Goal: Task Accomplishment & Management: Complete application form

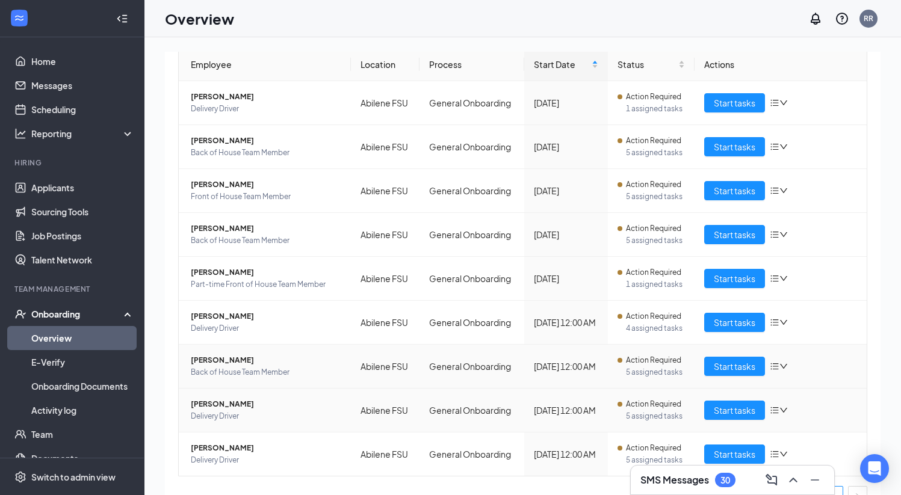
scroll to position [114, 0]
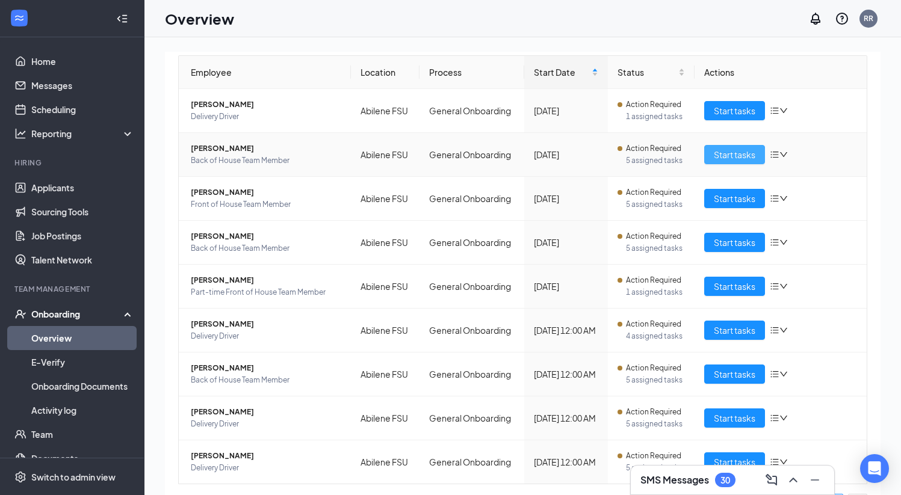
click at [714, 153] on span "Start tasks" at bounding box center [735, 154] width 42 height 13
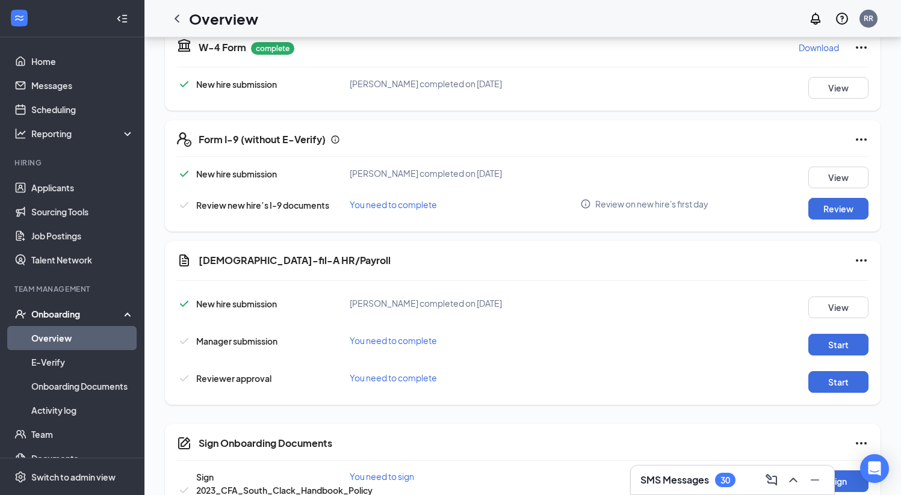
scroll to position [336, 0]
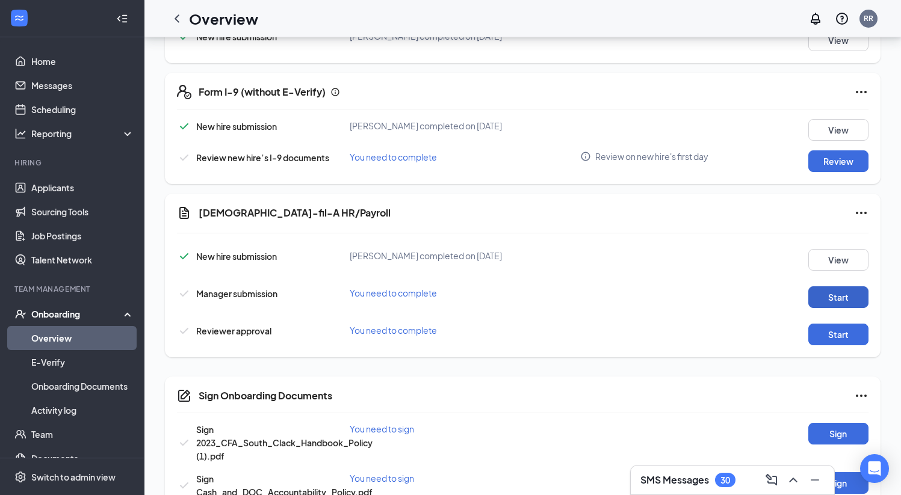
click at [834, 297] on button "Start" at bounding box center [838, 297] width 60 height 22
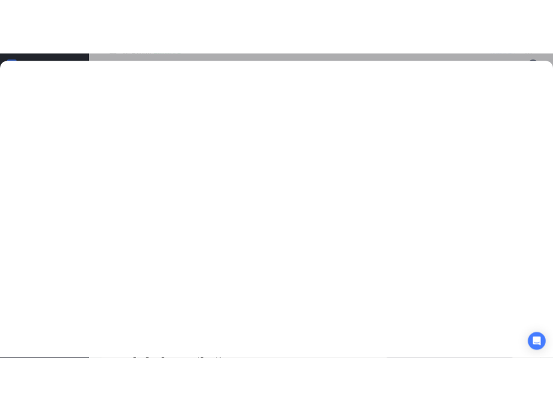
scroll to position [366, 0]
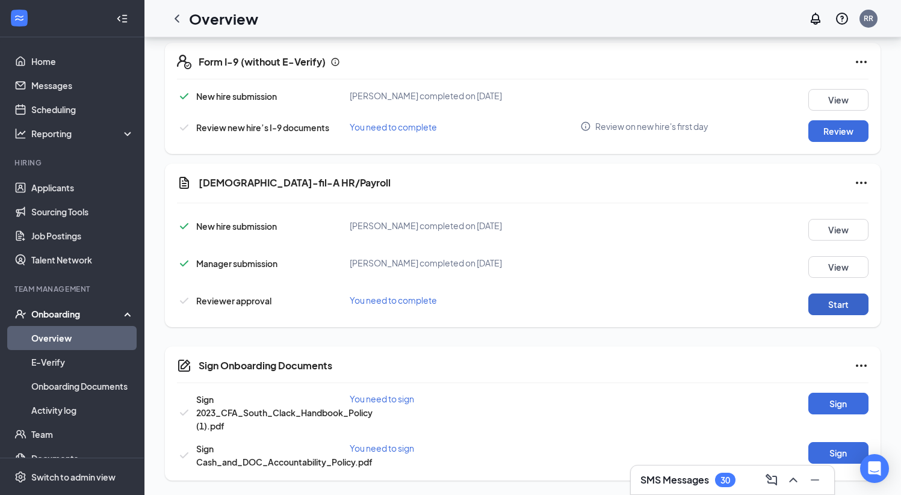
click at [848, 303] on button "Start" at bounding box center [838, 305] width 60 height 22
click at [830, 402] on button "Sign" at bounding box center [838, 404] width 60 height 22
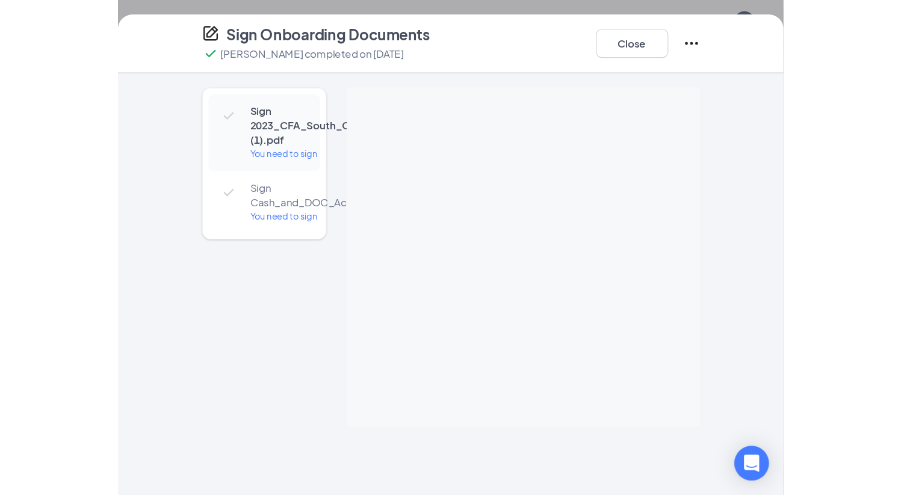
scroll to position [292, 0]
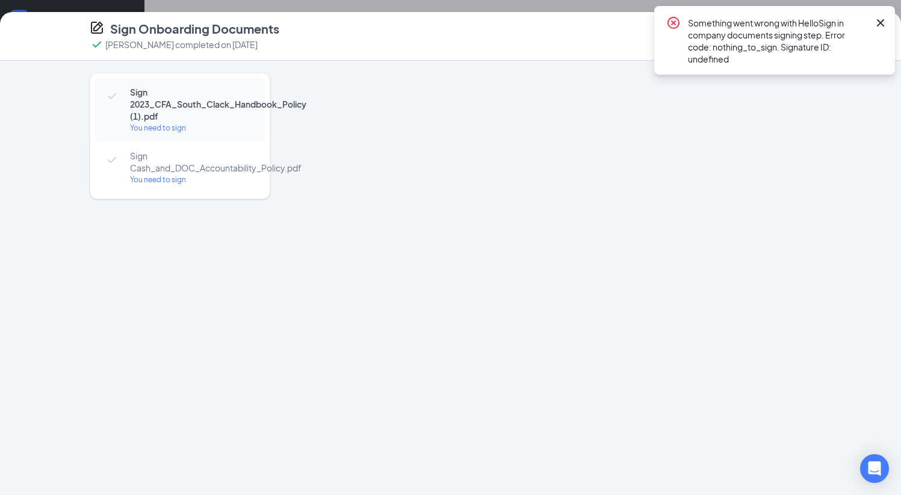
click at [883, 22] on icon "Cross" at bounding box center [880, 23] width 14 height 14
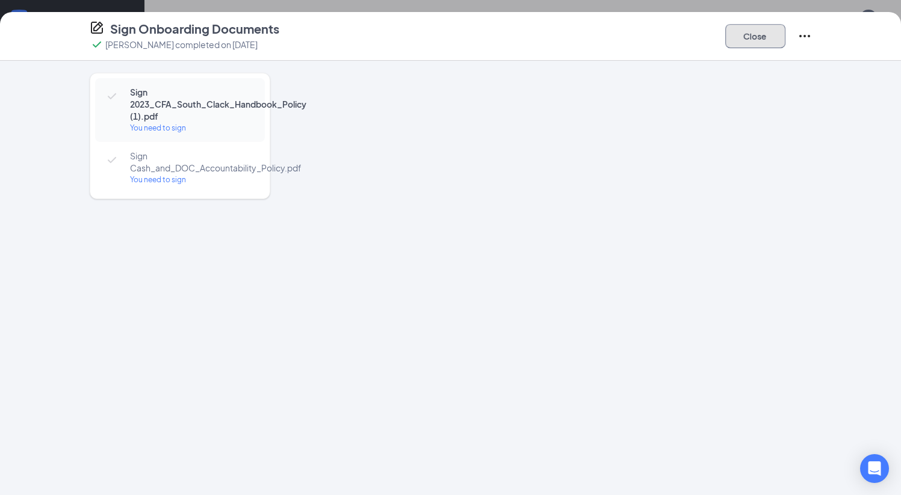
click at [759, 39] on button "Close" at bounding box center [755, 36] width 60 height 24
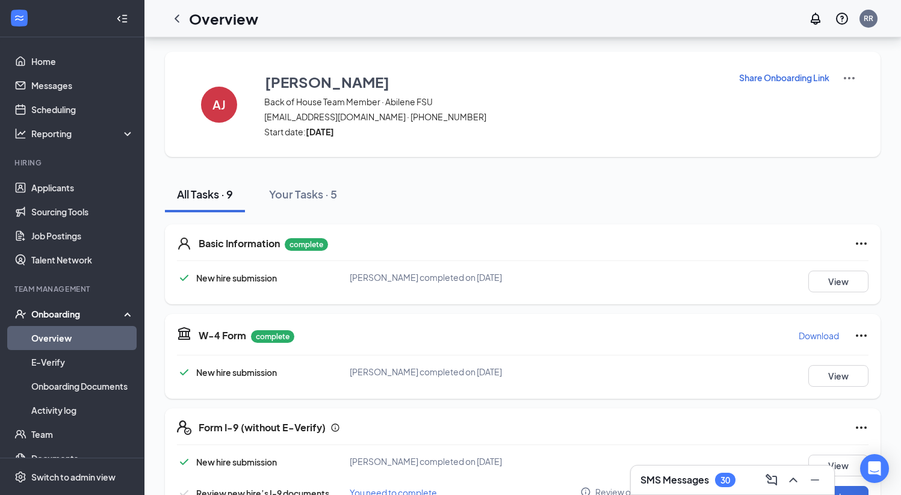
scroll to position [366, 0]
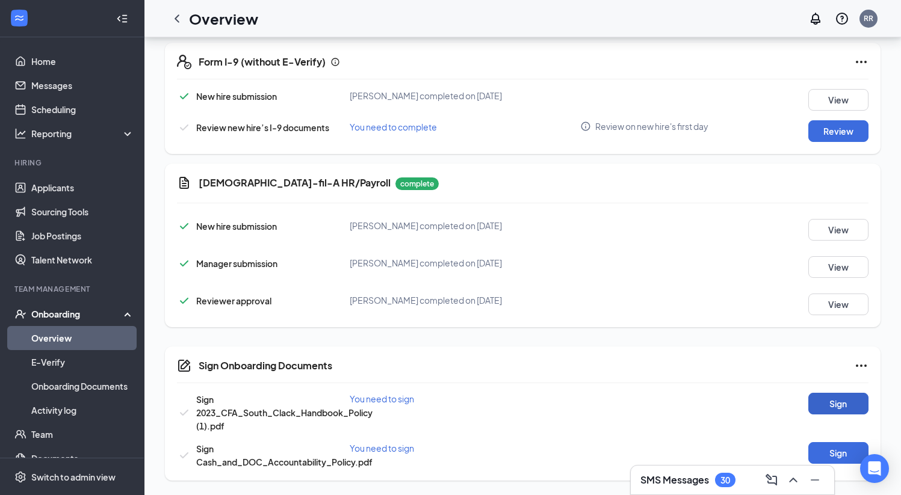
click at [843, 400] on button "Sign" at bounding box center [838, 404] width 60 height 22
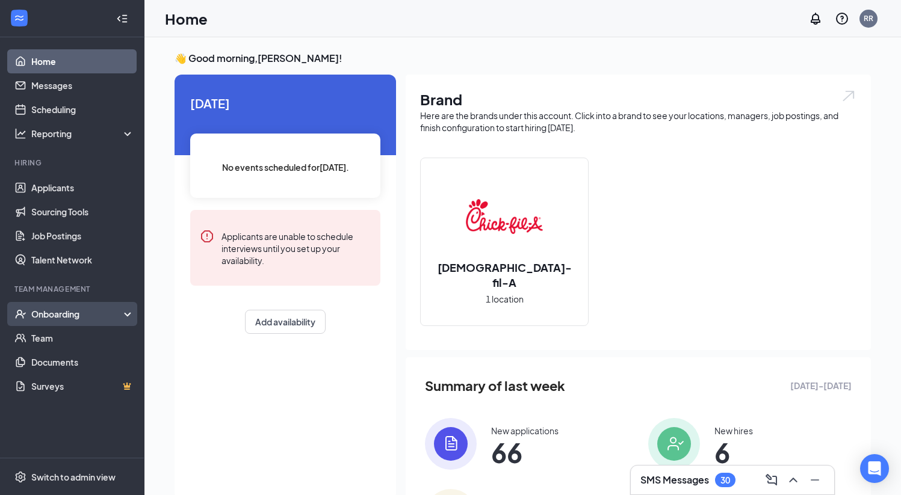
click at [64, 316] on div "Onboarding" at bounding box center [77, 314] width 93 height 12
click at [65, 336] on link "Overview" at bounding box center [82, 338] width 103 height 24
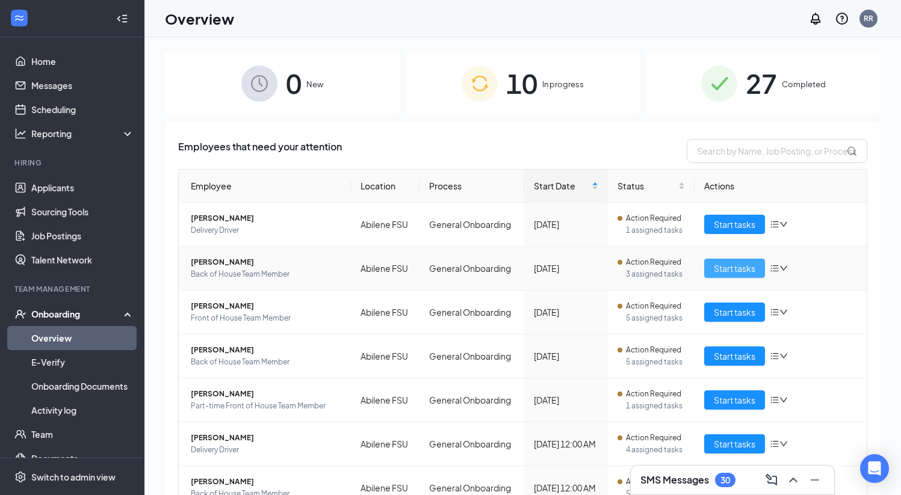
click at [561, 268] on span "Start tasks" at bounding box center [735, 268] width 42 height 13
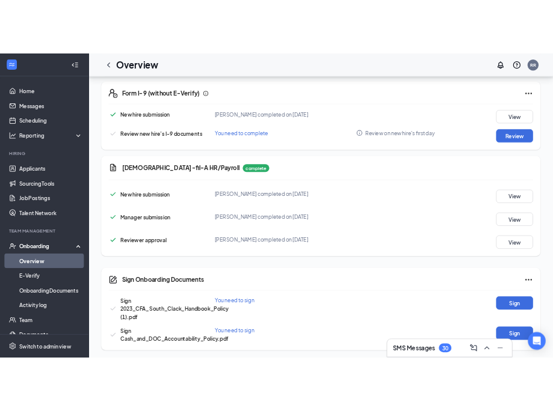
scroll to position [366, 0]
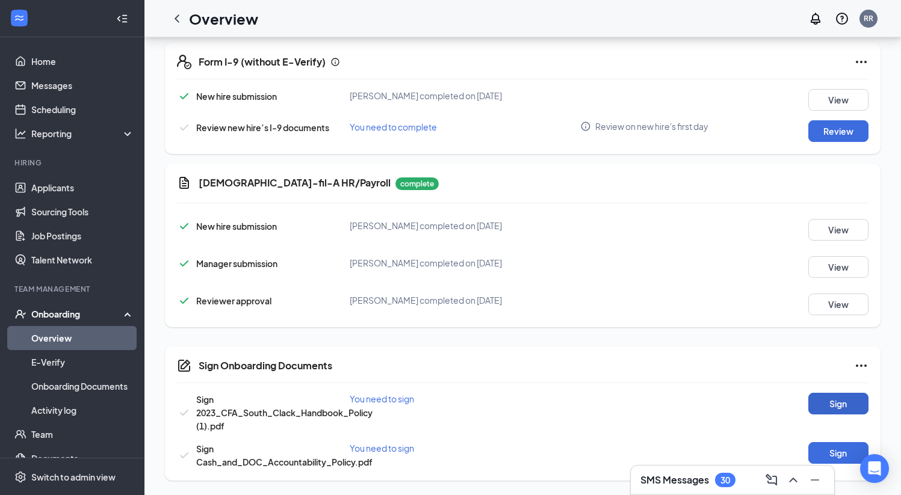
click at [561, 405] on button "Sign" at bounding box center [838, 404] width 60 height 22
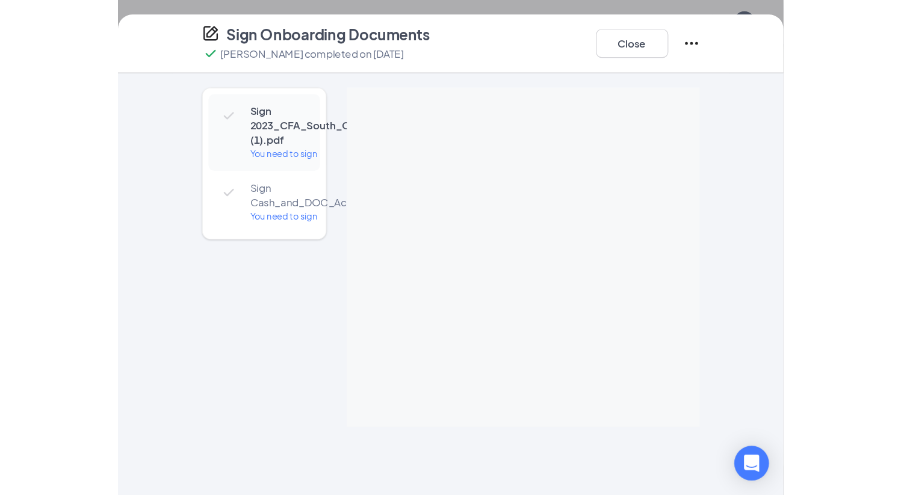
scroll to position [292, 0]
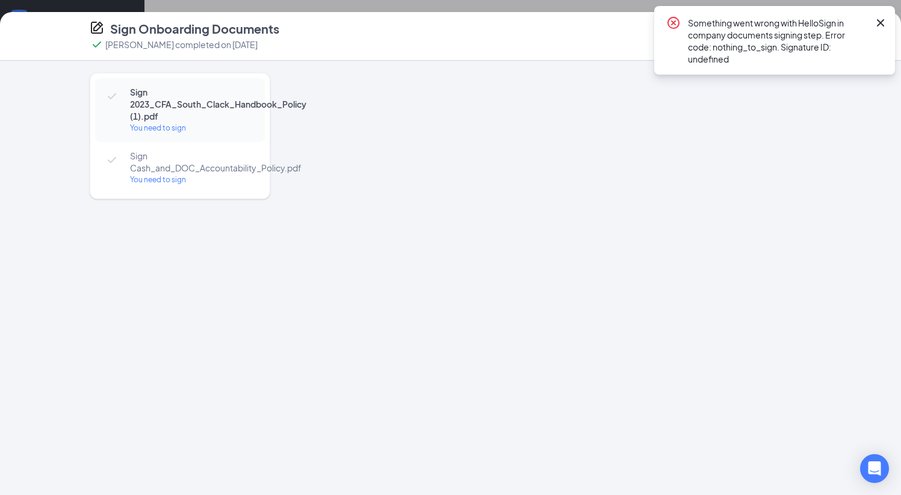
click at [561, 20] on icon "Cross" at bounding box center [880, 23] width 14 height 14
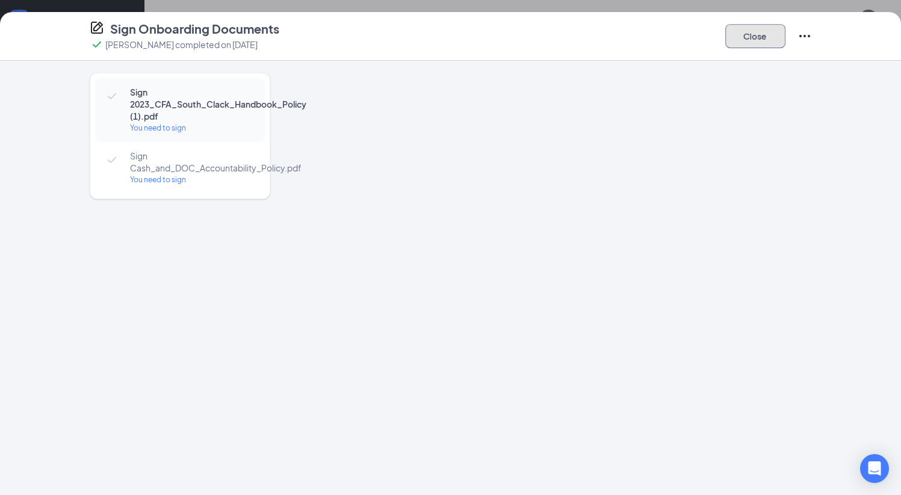
click at [561, 37] on button "Close" at bounding box center [755, 36] width 60 height 24
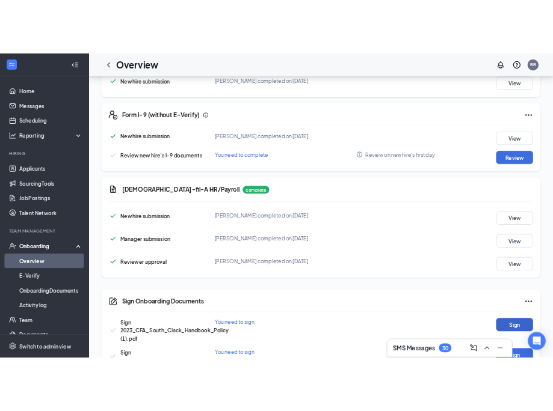
scroll to position [335, 0]
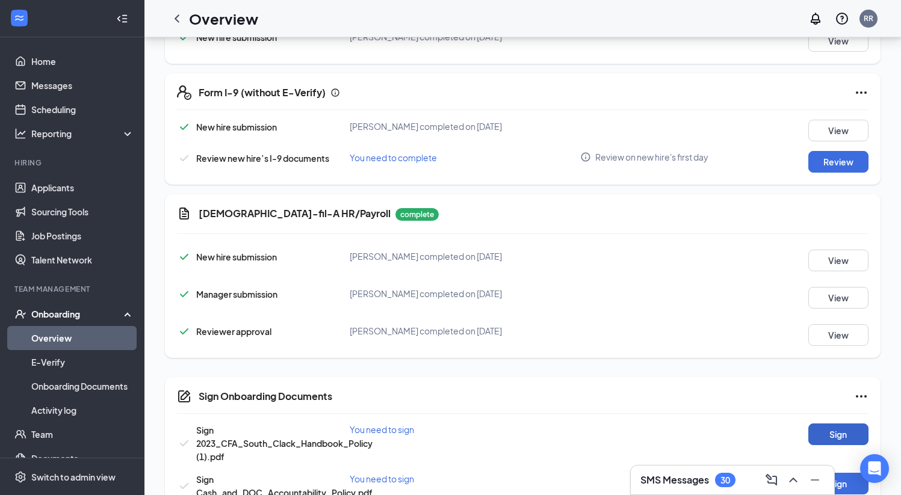
click at [561, 433] on button "Sign" at bounding box center [838, 435] width 60 height 22
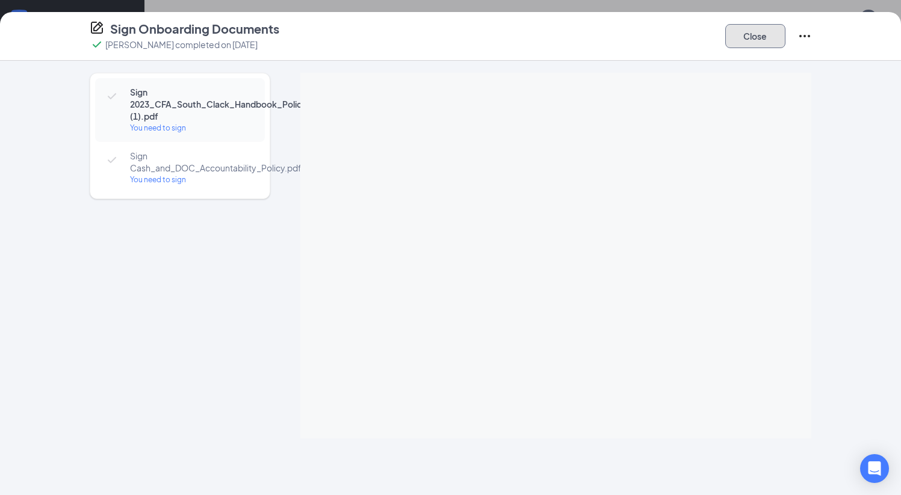
click at [561, 37] on button "Close" at bounding box center [755, 36] width 60 height 24
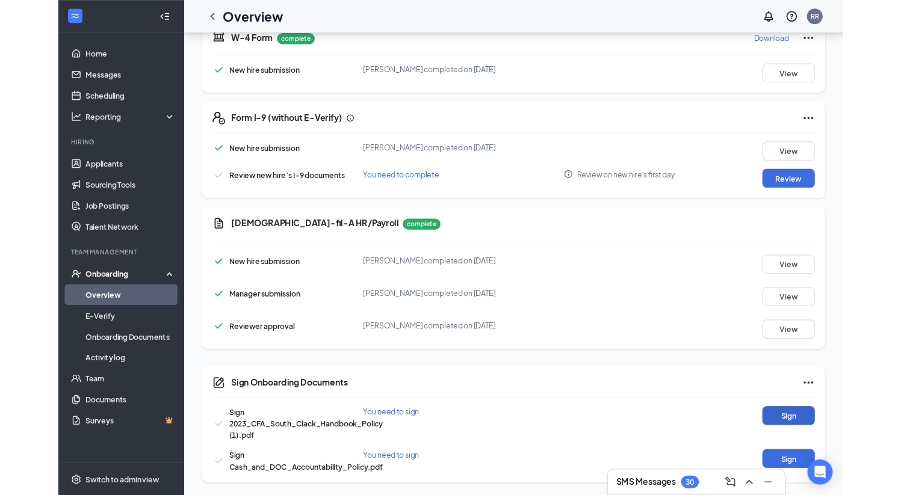
scroll to position [292, 0]
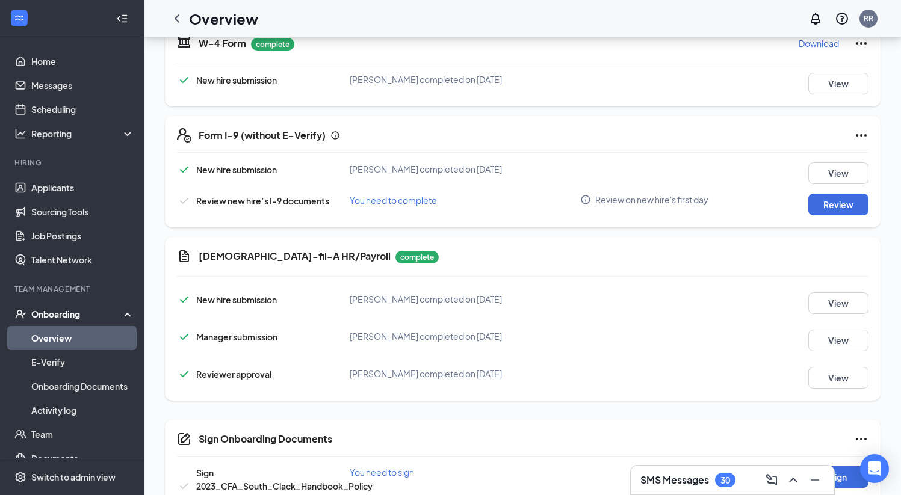
click at [63, 334] on link "Overview" at bounding box center [82, 338] width 103 height 24
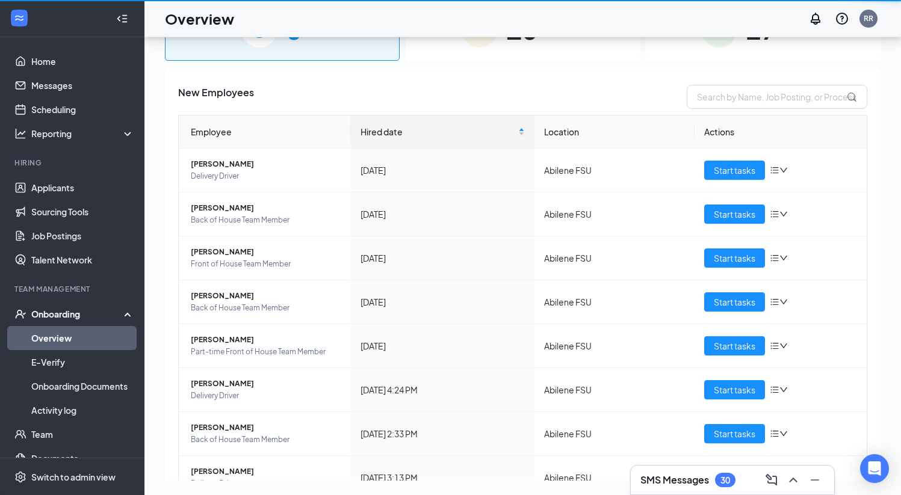
scroll to position [54, 0]
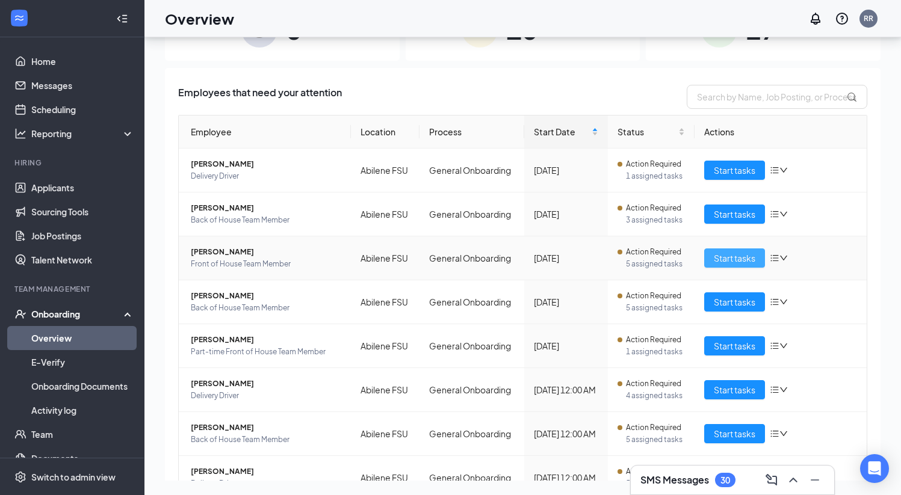
click at [561, 257] on span "Start tasks" at bounding box center [735, 257] width 42 height 13
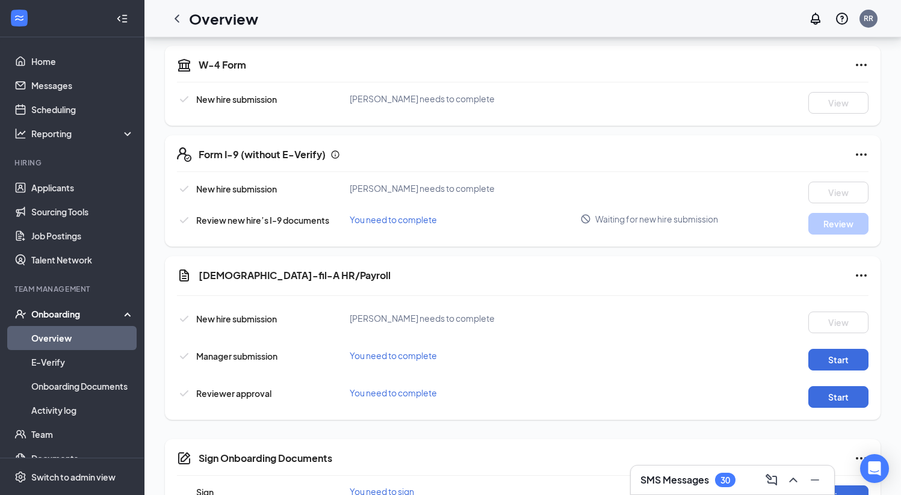
scroll to position [361, 0]
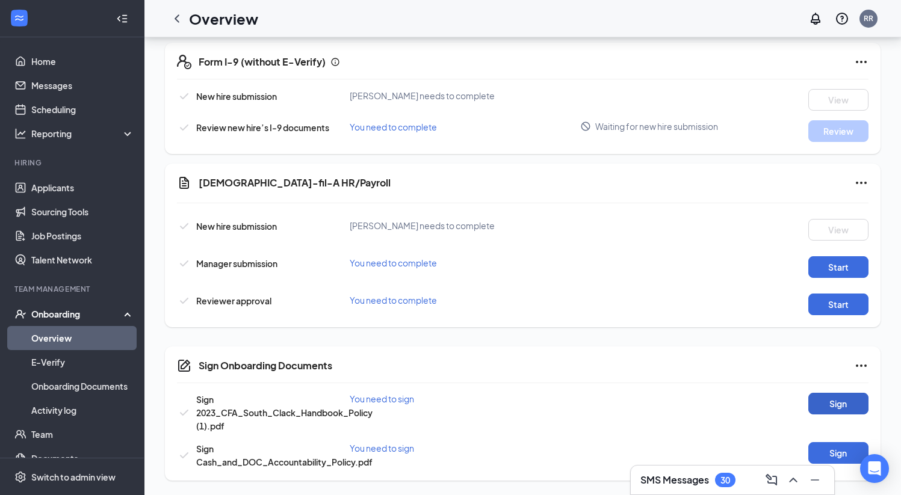
click at [561, 401] on button "Sign" at bounding box center [838, 404] width 60 height 22
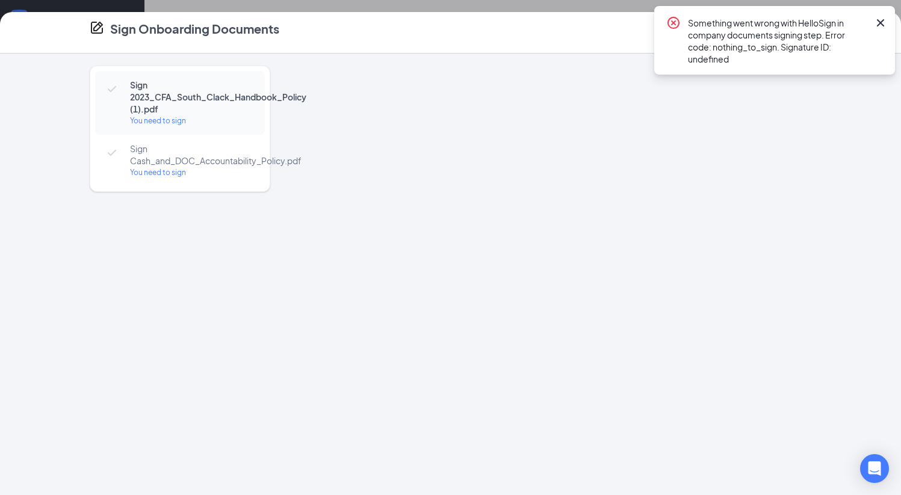
click at [561, 22] on icon "Cross" at bounding box center [880, 23] width 14 height 14
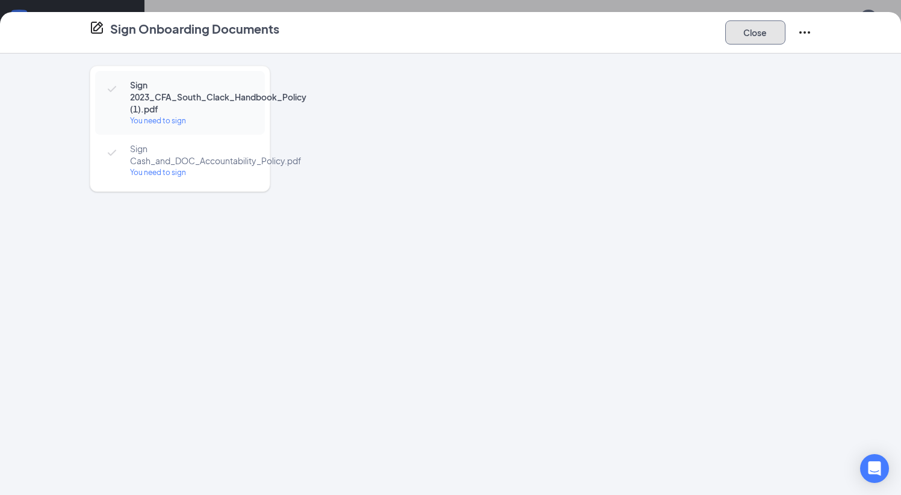
click at [561, 31] on button "Close" at bounding box center [755, 32] width 60 height 24
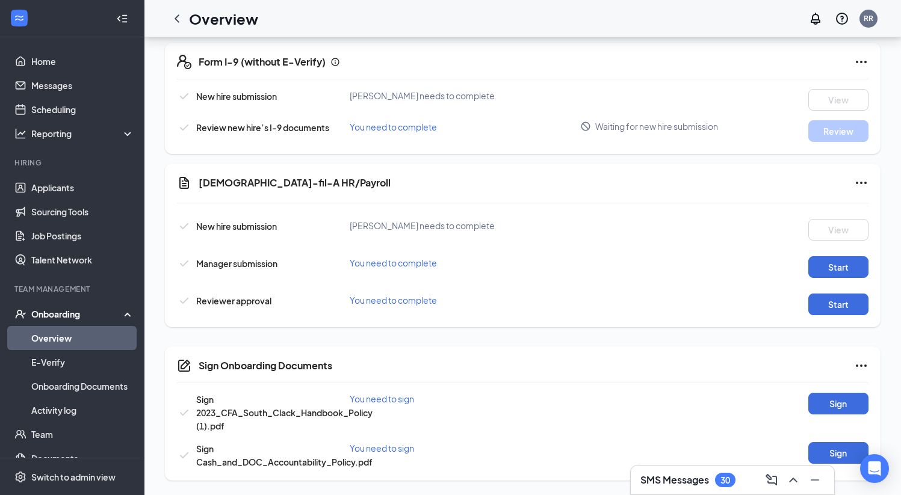
click at [56, 339] on link "Overview" at bounding box center [82, 338] width 103 height 24
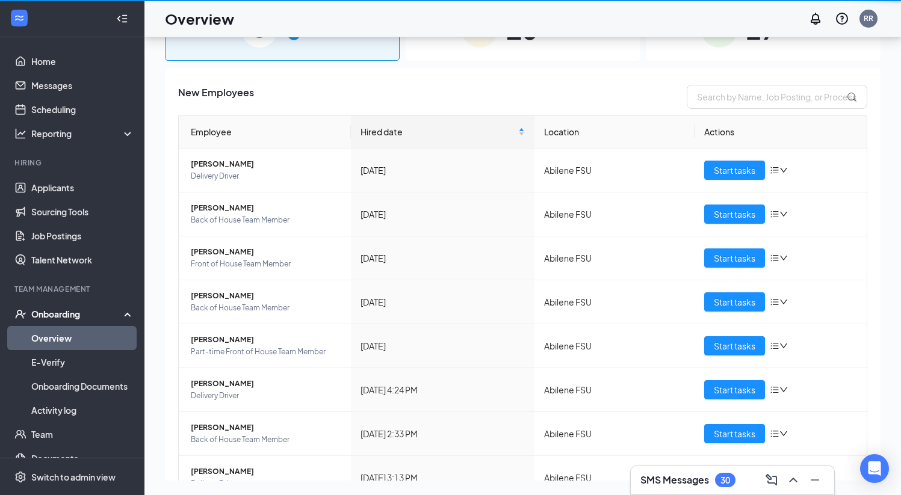
scroll to position [54, 0]
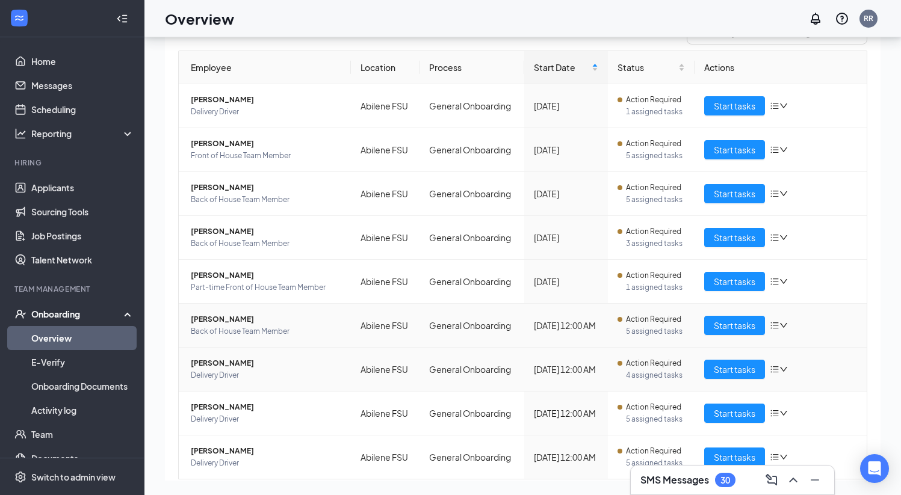
scroll to position [72, 0]
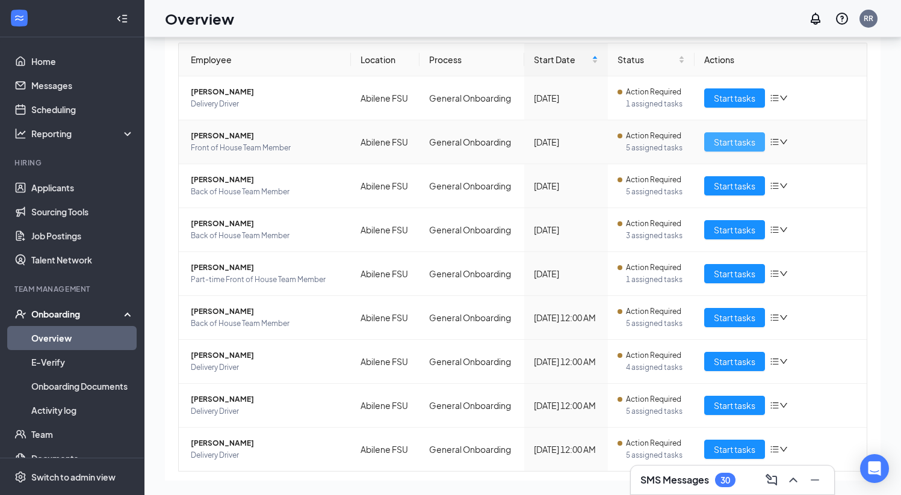
click at [561, 143] on span "Start tasks" at bounding box center [735, 141] width 42 height 13
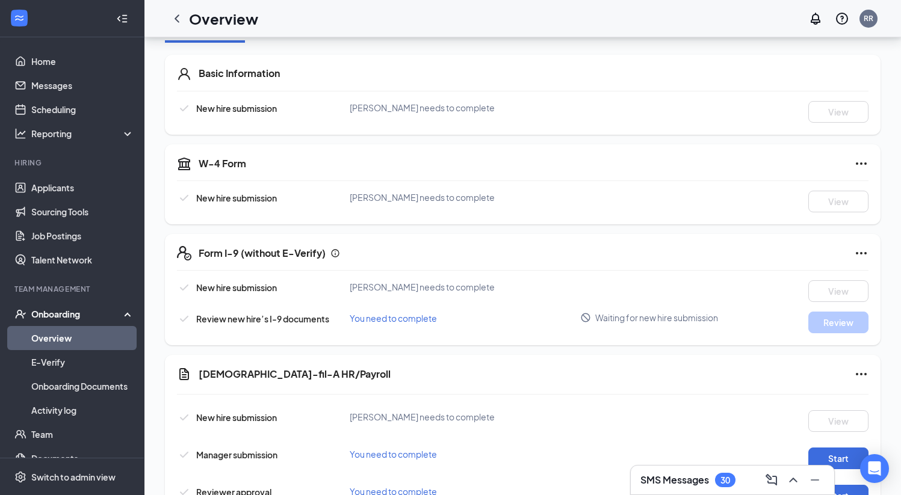
scroll to position [361, 0]
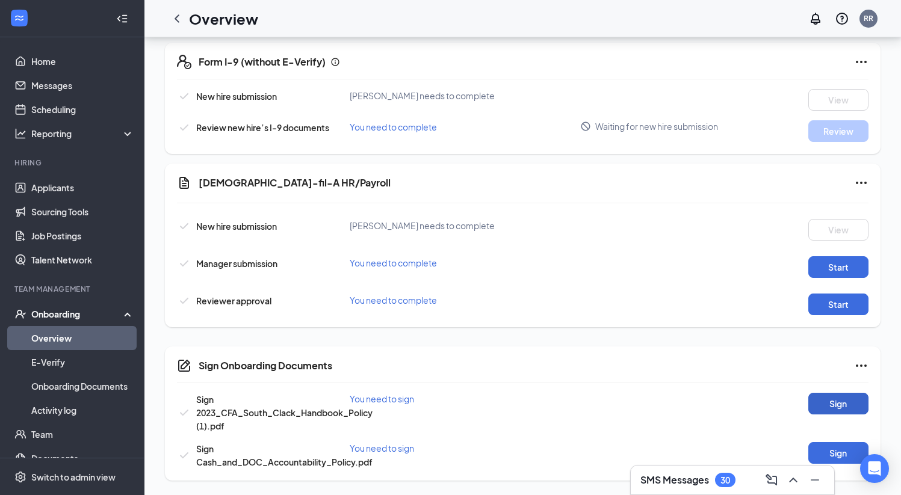
click at [561, 402] on button "Sign" at bounding box center [838, 404] width 60 height 22
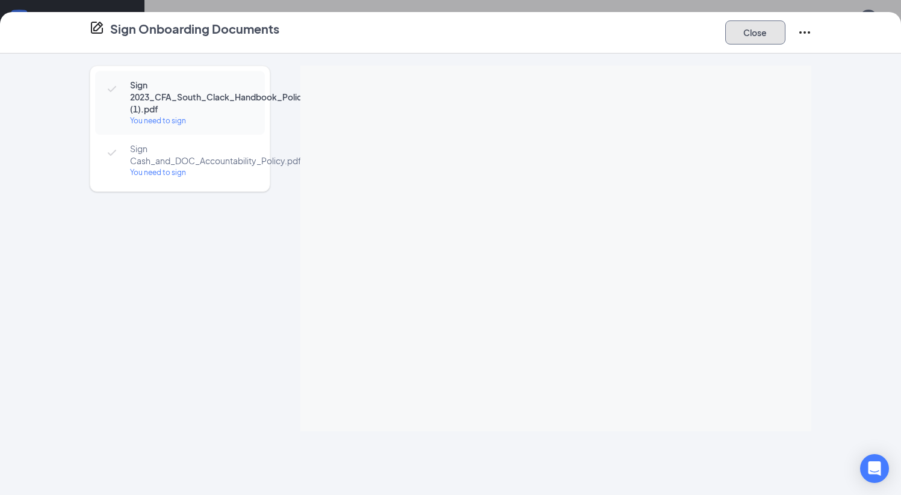
click at [561, 34] on button "Close" at bounding box center [755, 32] width 60 height 24
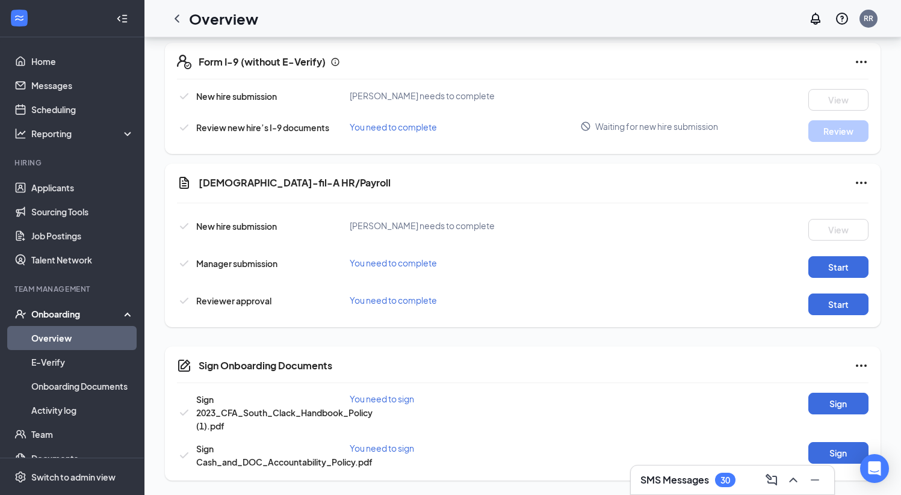
click at [68, 343] on link "Overview" at bounding box center [82, 338] width 103 height 24
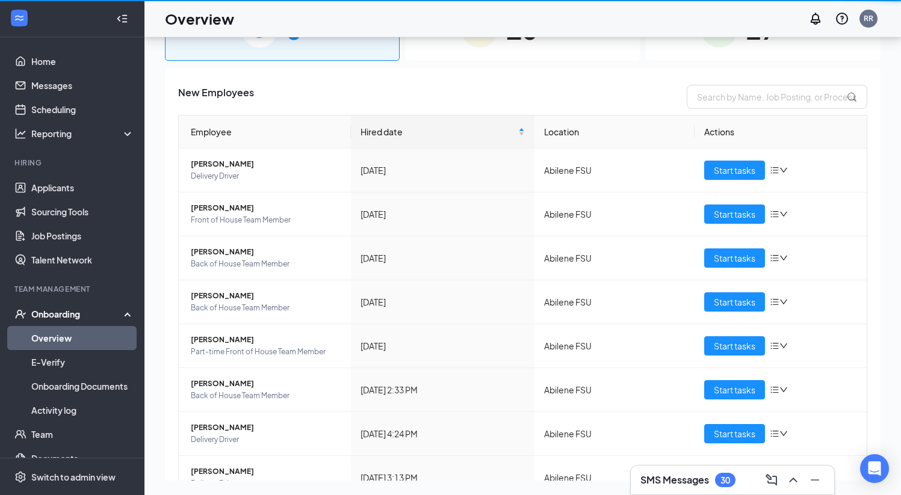
scroll to position [54, 0]
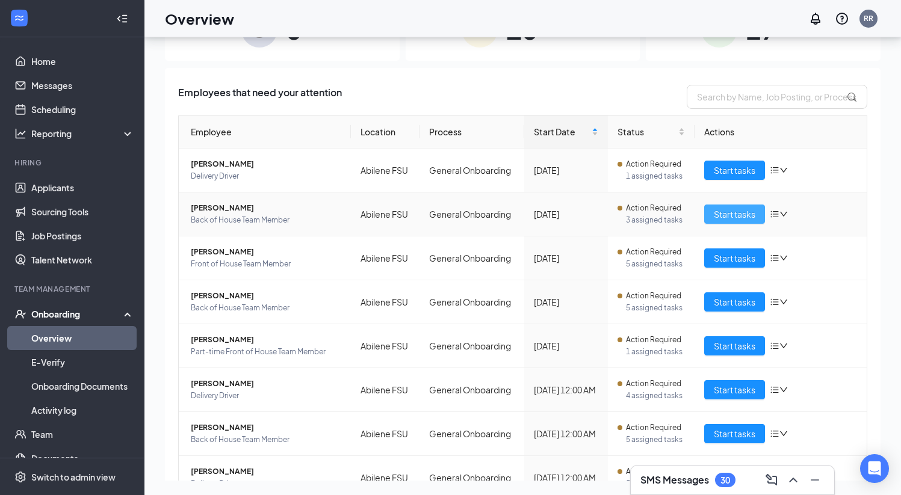
click at [561, 217] on span "Start tasks" at bounding box center [735, 214] width 42 height 13
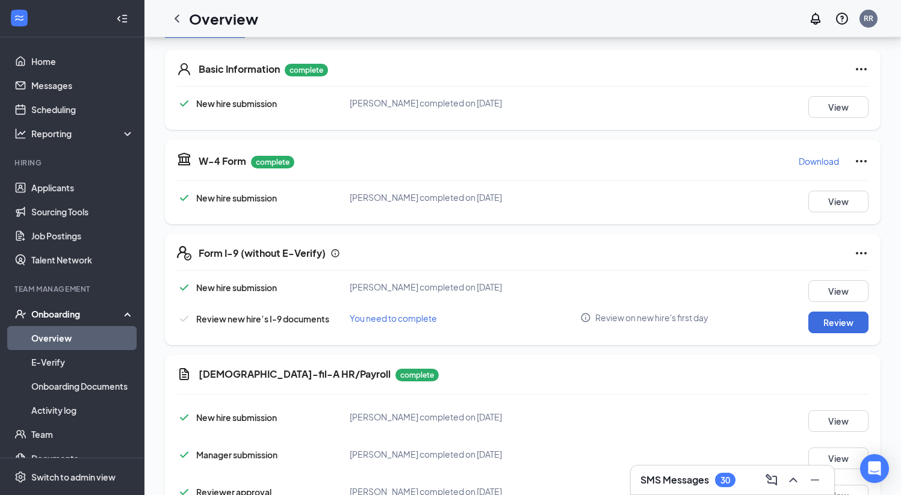
scroll to position [366, 0]
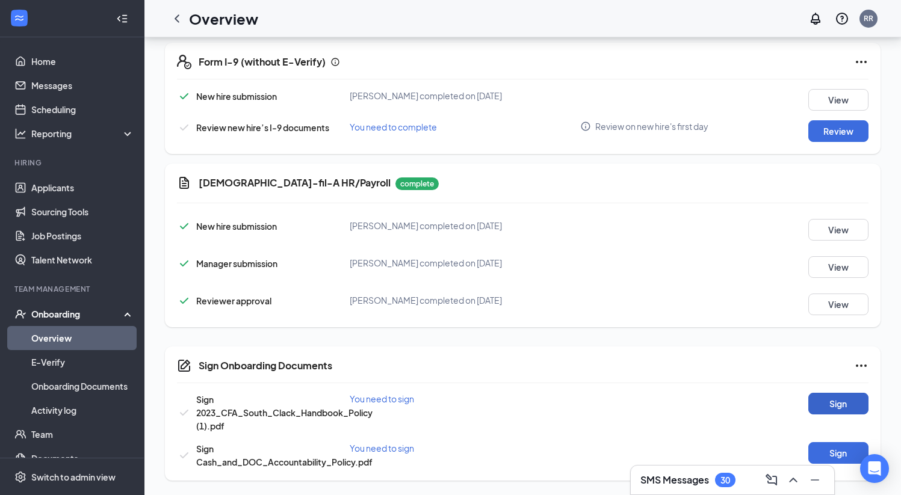
click at [561, 402] on button "Sign" at bounding box center [838, 404] width 60 height 22
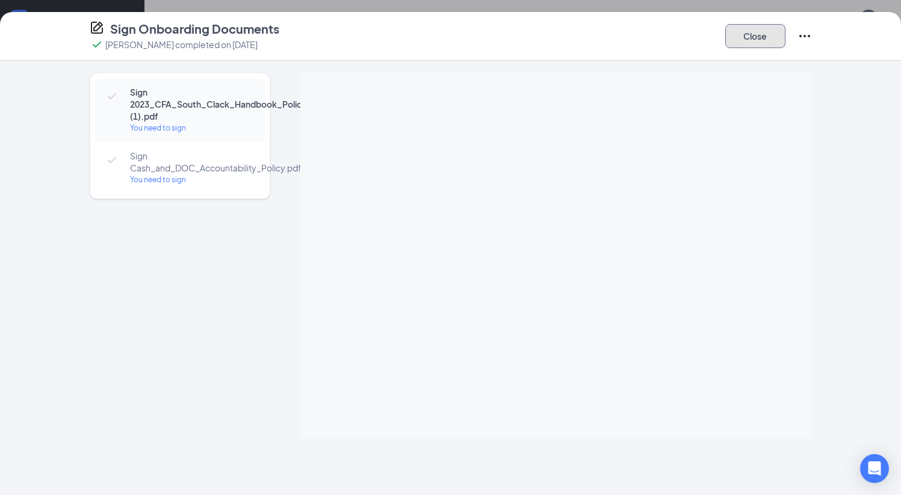
click at [561, 37] on button "Close" at bounding box center [755, 36] width 60 height 24
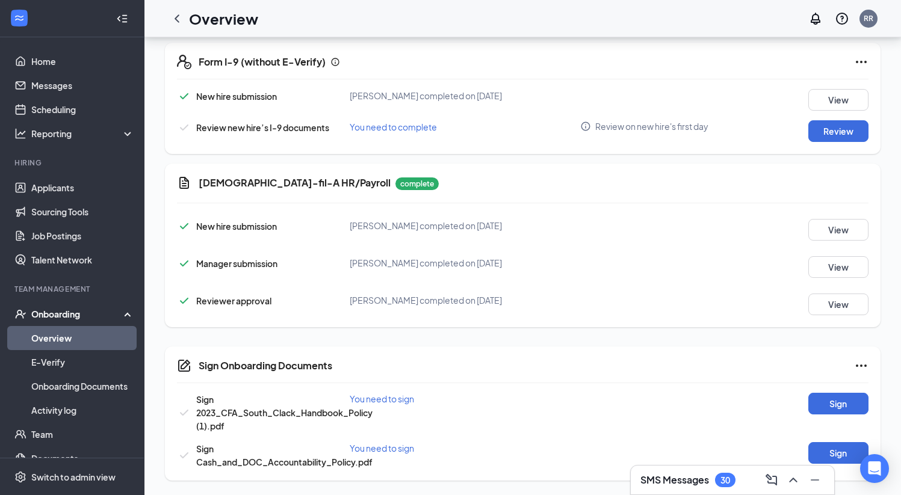
click at [79, 341] on link "Overview" at bounding box center [82, 338] width 103 height 24
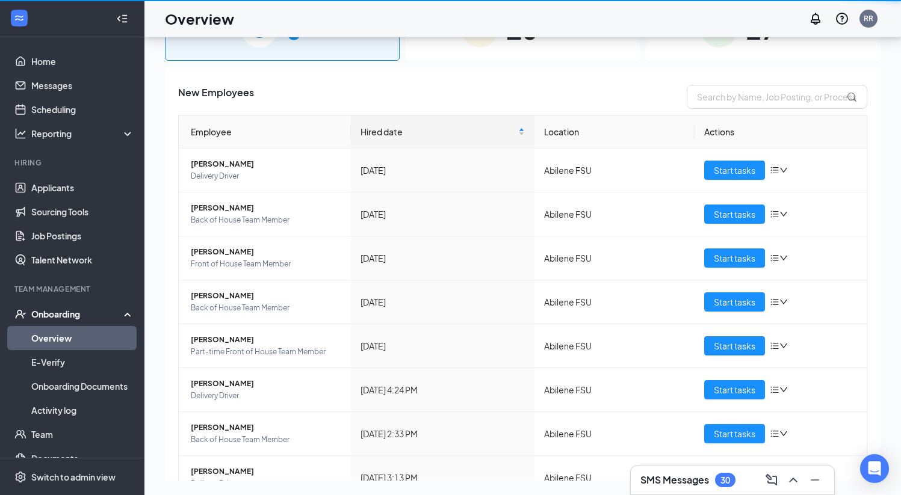
scroll to position [54, 0]
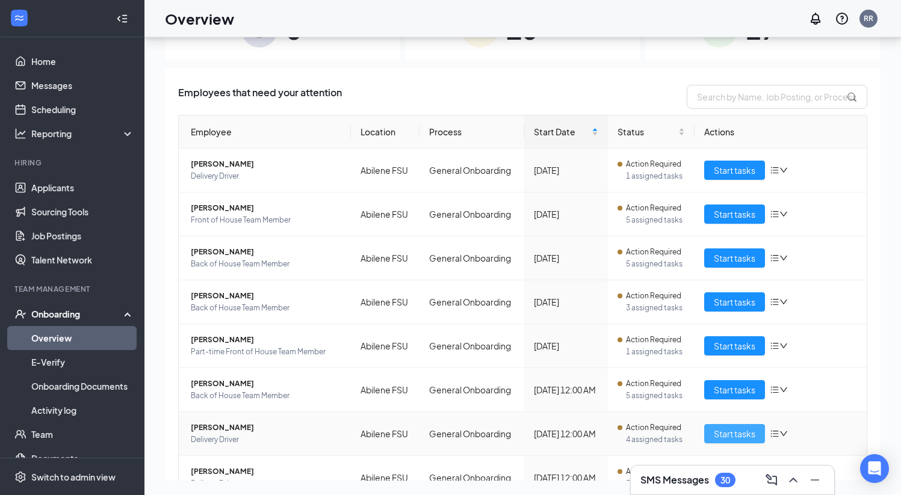
click at [561, 433] on span "Start tasks" at bounding box center [735, 433] width 42 height 13
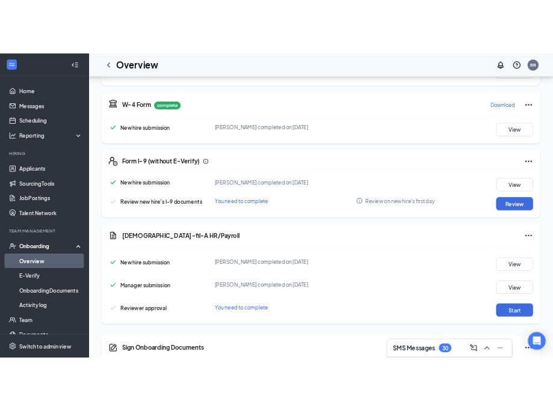
scroll to position [366, 0]
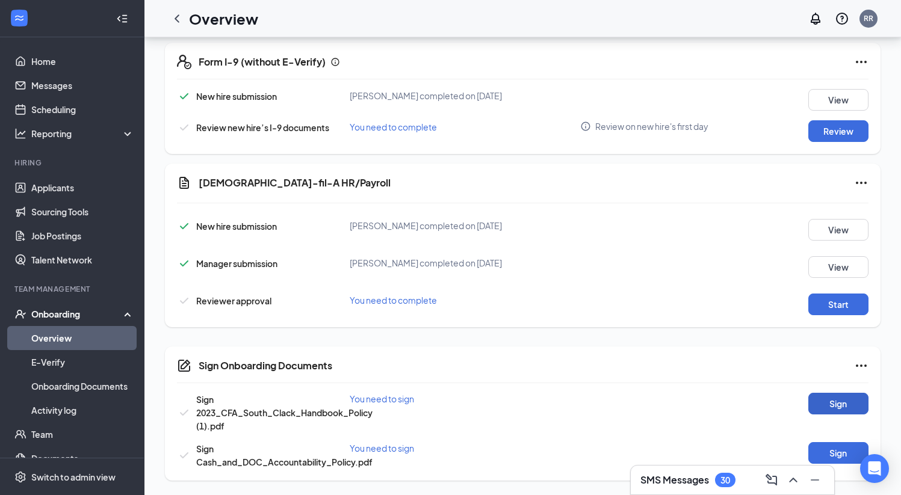
click at [561, 405] on button "Sign" at bounding box center [838, 404] width 60 height 22
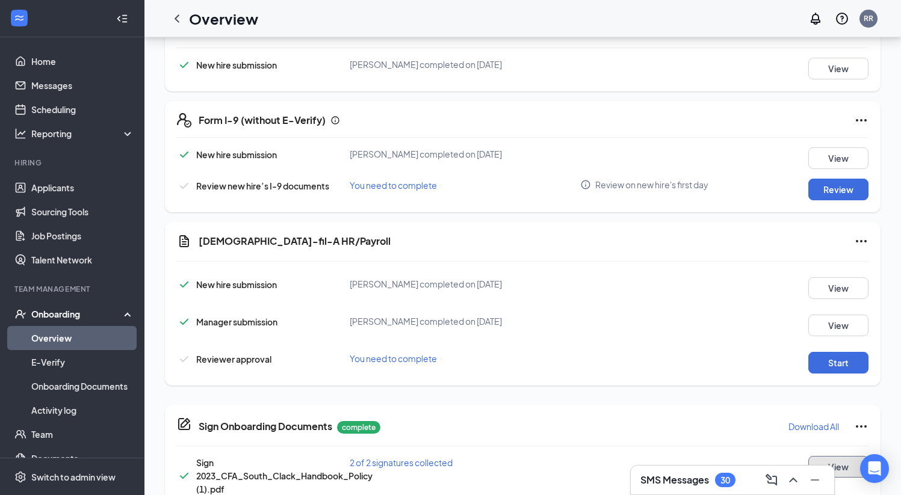
scroll to position [285, 0]
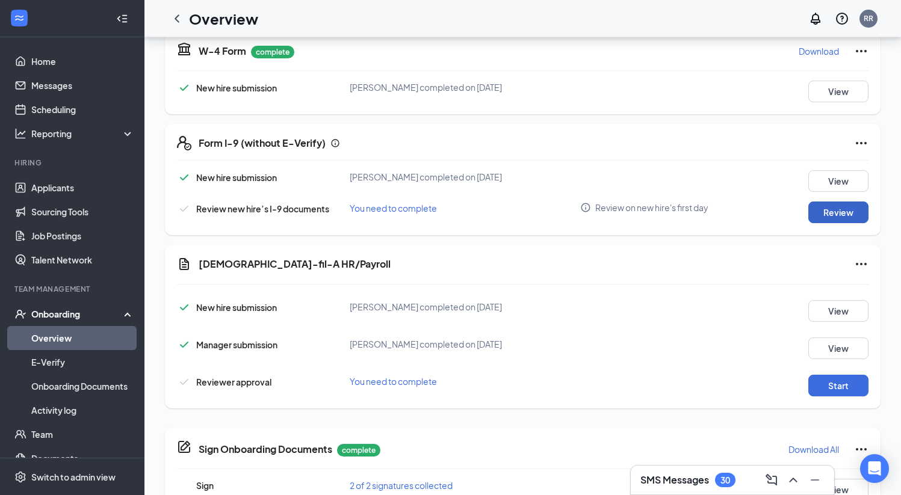
click at [561, 214] on button "Review" at bounding box center [838, 213] width 60 height 22
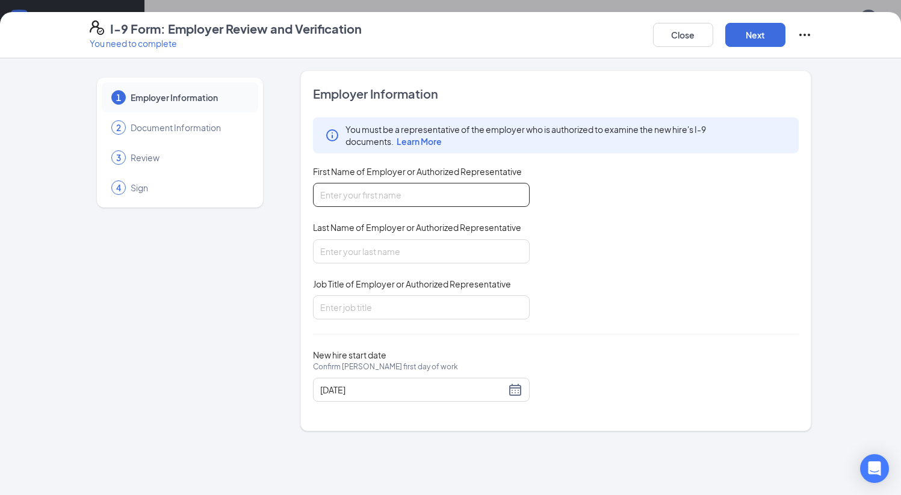
click at [327, 193] on input "First Name of Employer or Authorized Representative" at bounding box center [421, 195] width 217 height 24
type input "Robyn"
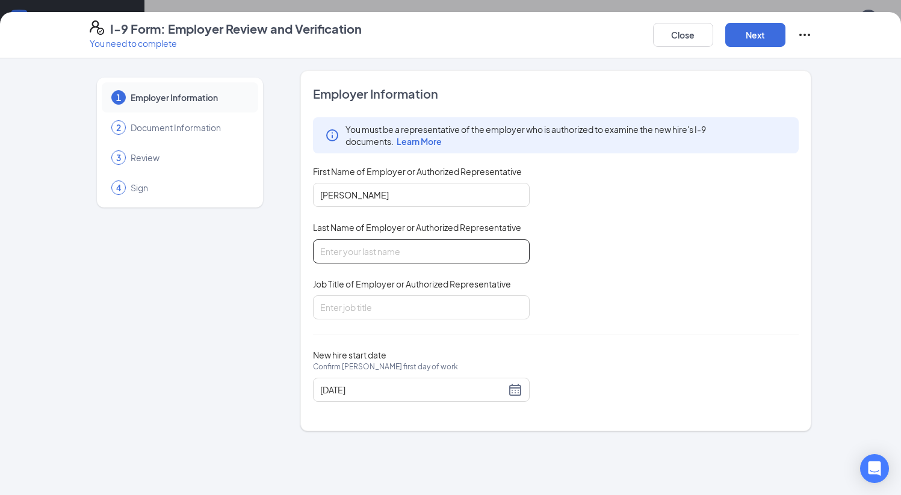
type input "Ruckel"
click at [392, 304] on input "Job Title of Employer or Authorized Representative" at bounding box center [421, 307] width 217 height 24
click at [561, 38] on button "Close" at bounding box center [683, 35] width 60 height 24
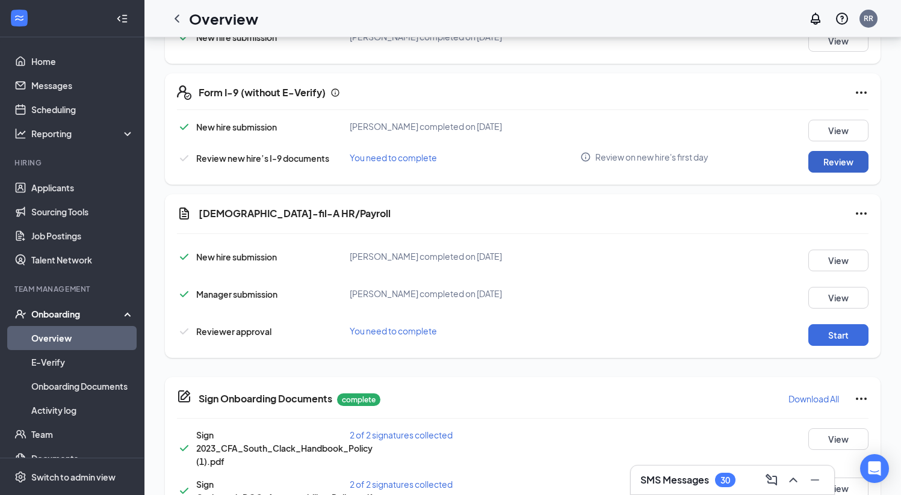
scroll to position [371, 0]
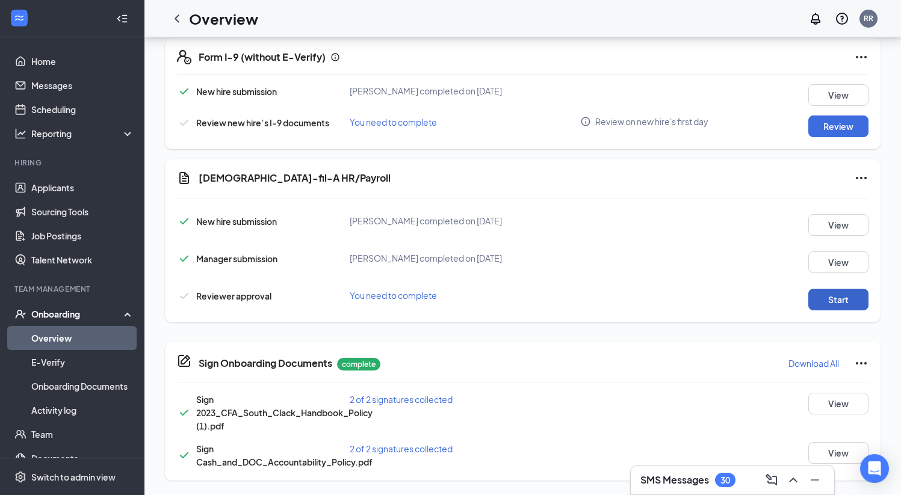
click at [561, 303] on button "Start" at bounding box center [838, 300] width 60 height 22
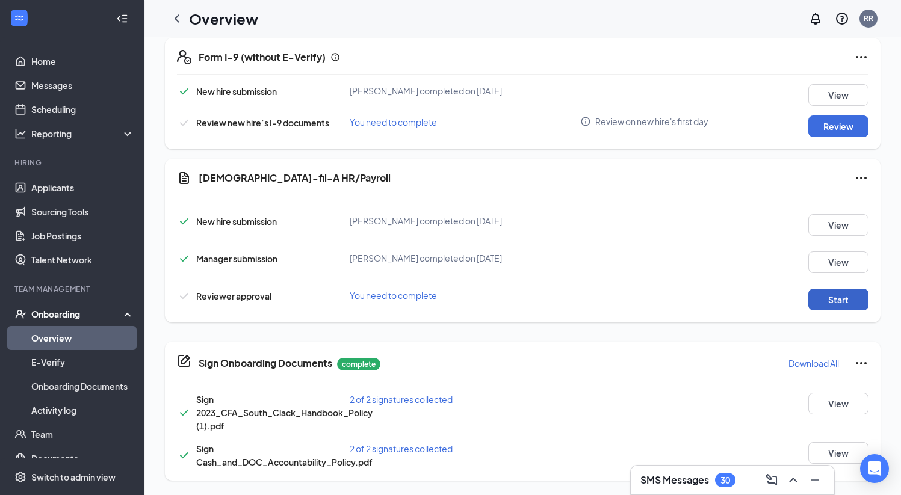
scroll to position [0, 0]
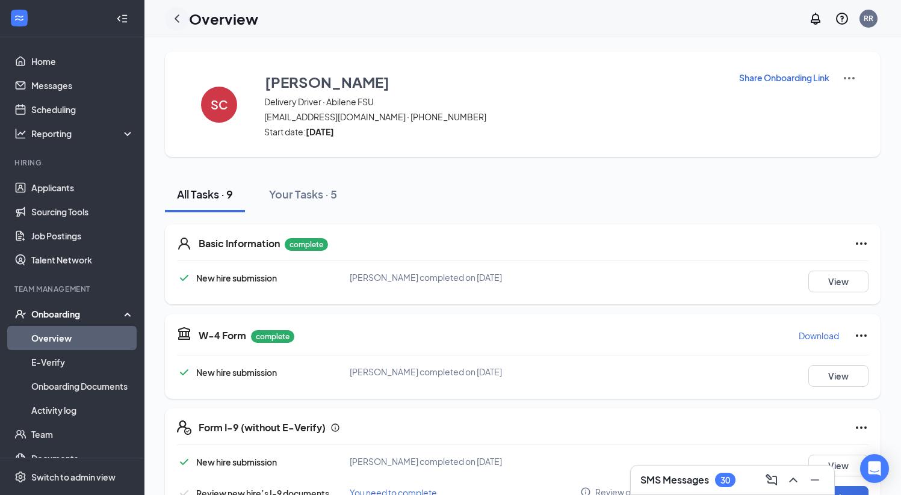
click at [180, 20] on icon "ChevronLeft" at bounding box center [177, 18] width 14 height 14
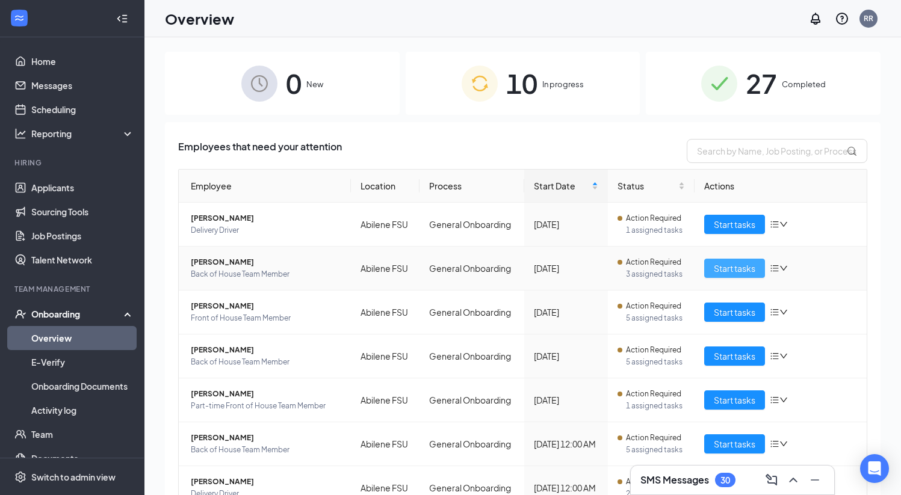
click at [561, 267] on span "Start tasks" at bounding box center [735, 268] width 42 height 13
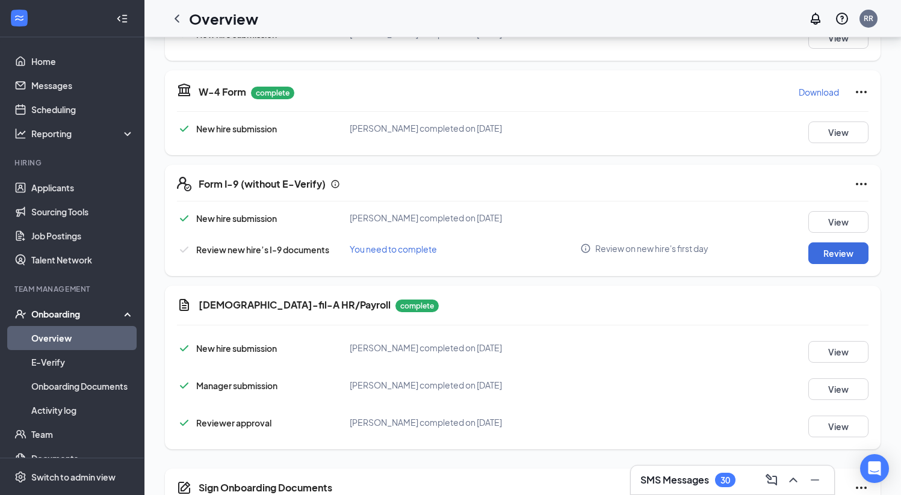
scroll to position [366, 0]
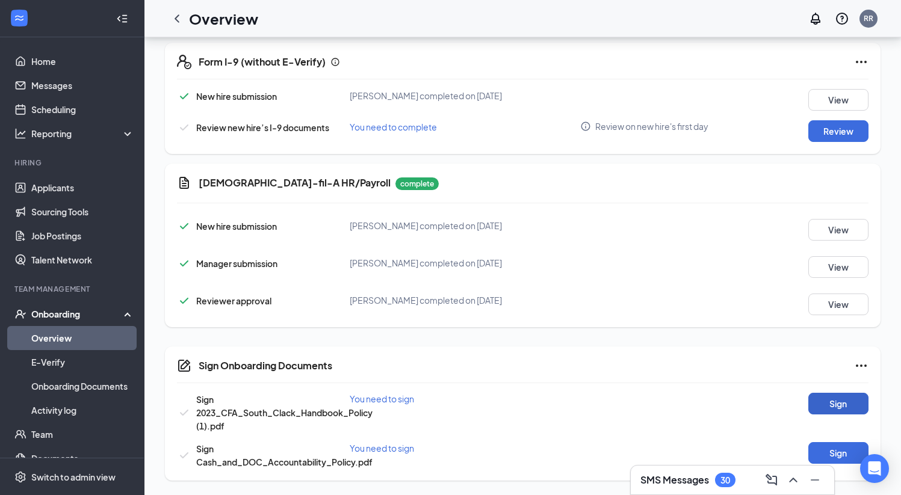
click at [561, 402] on button "Sign" at bounding box center [838, 404] width 60 height 22
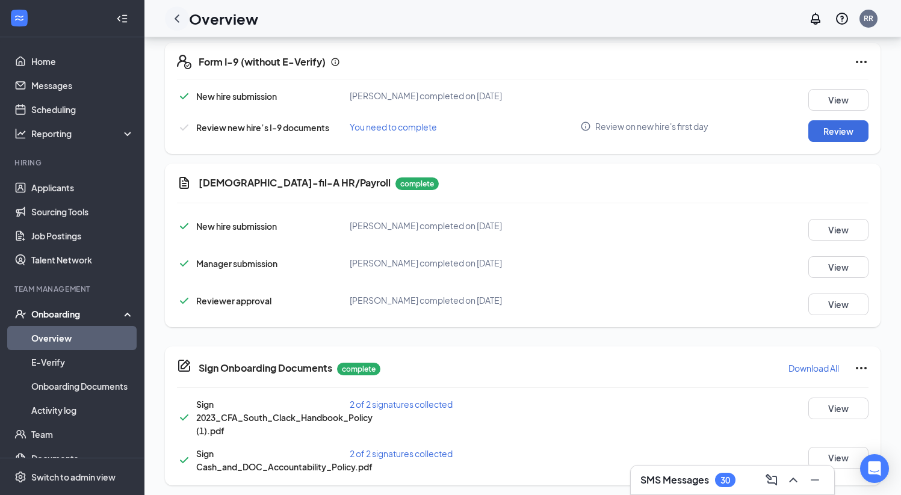
click at [174, 17] on icon "ChevronLeft" at bounding box center [177, 18] width 14 height 14
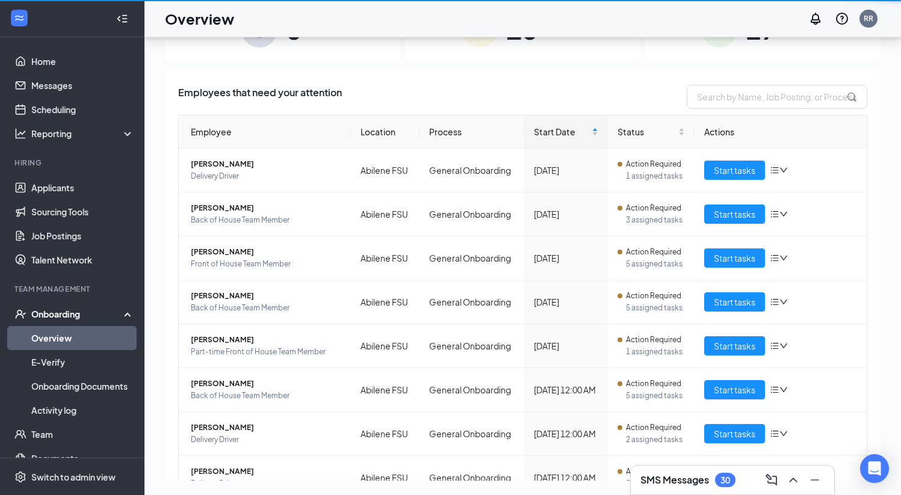
scroll to position [54, 0]
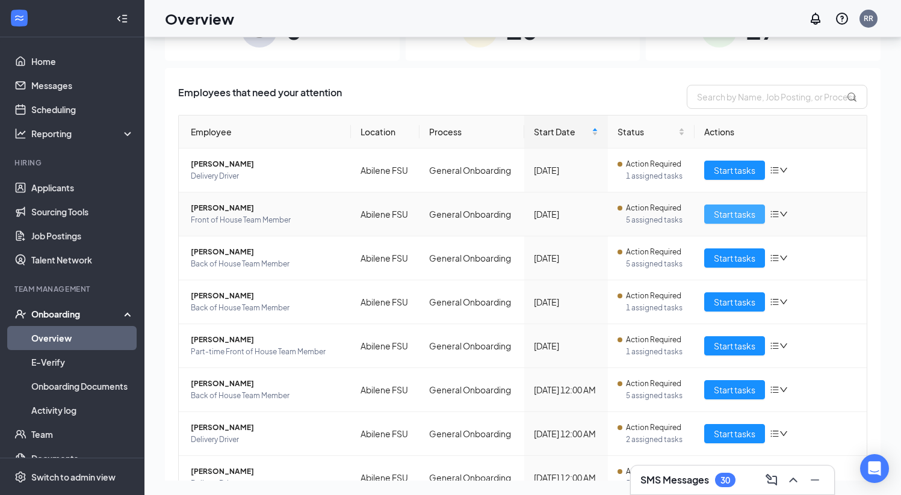
click at [561, 212] on span "Start tasks" at bounding box center [735, 214] width 42 height 13
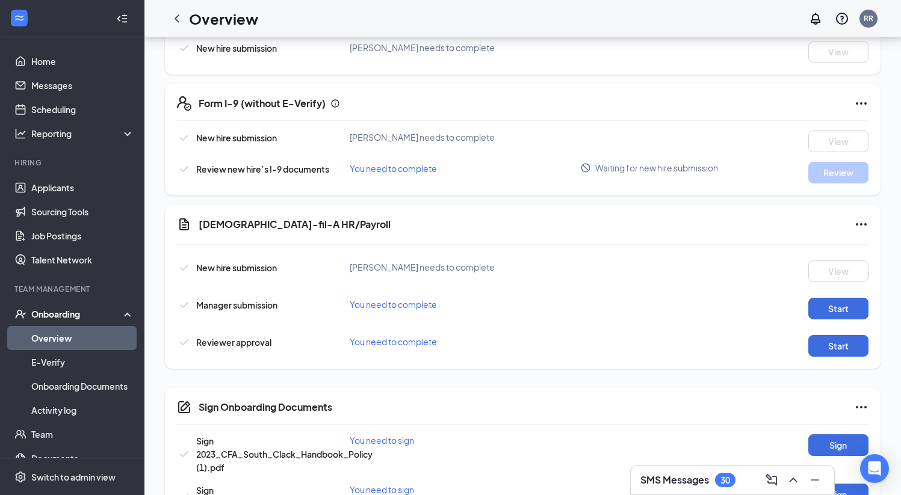
scroll to position [361, 0]
